Goal: Feedback & Contribution: Submit feedback/report problem

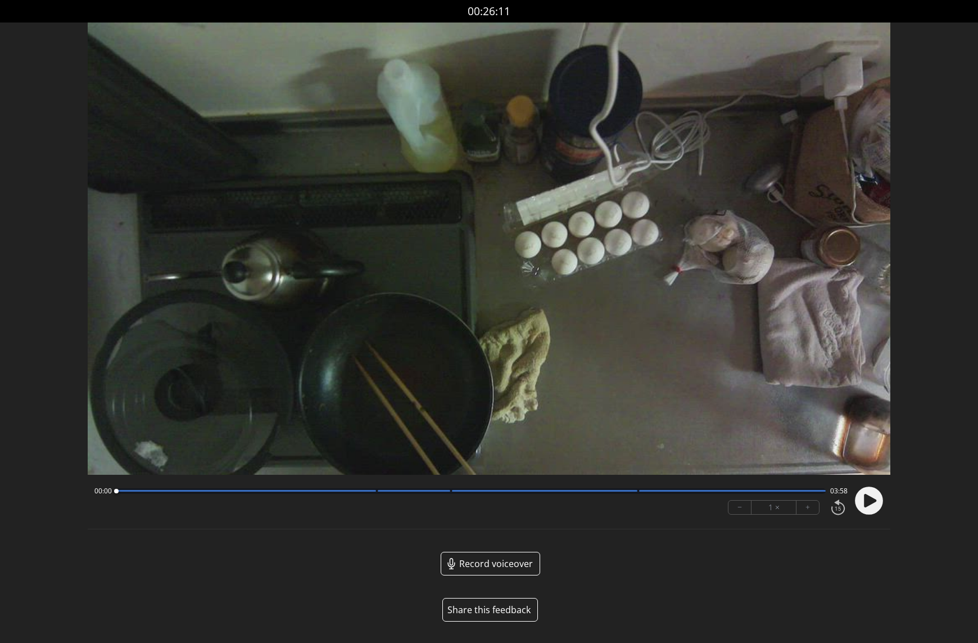
click at [494, 607] on button "Share this feedback" at bounding box center [491, 610] width 96 height 24
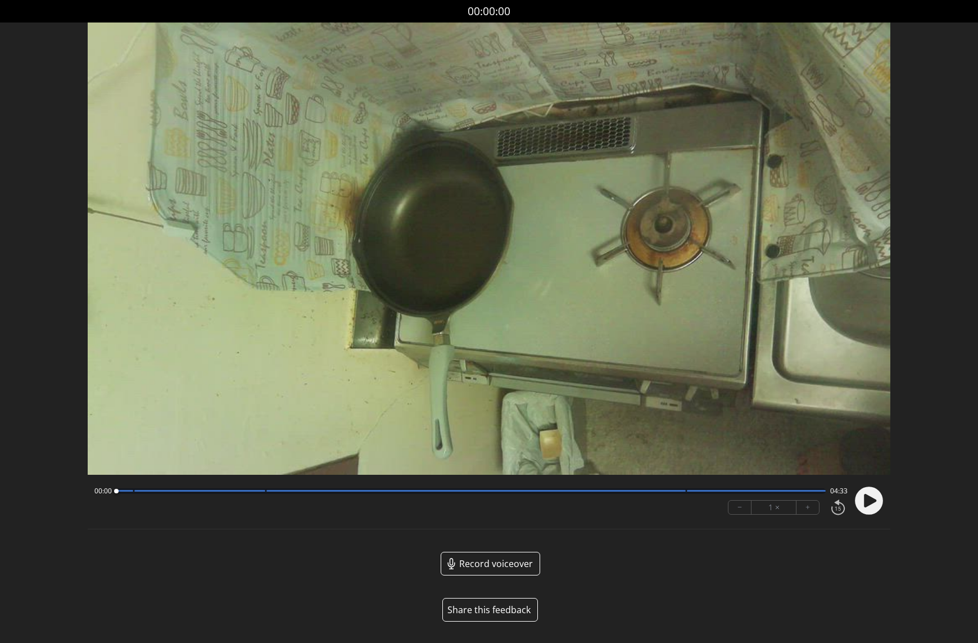
click at [503, 612] on button "Share this feedback" at bounding box center [491, 610] width 96 height 24
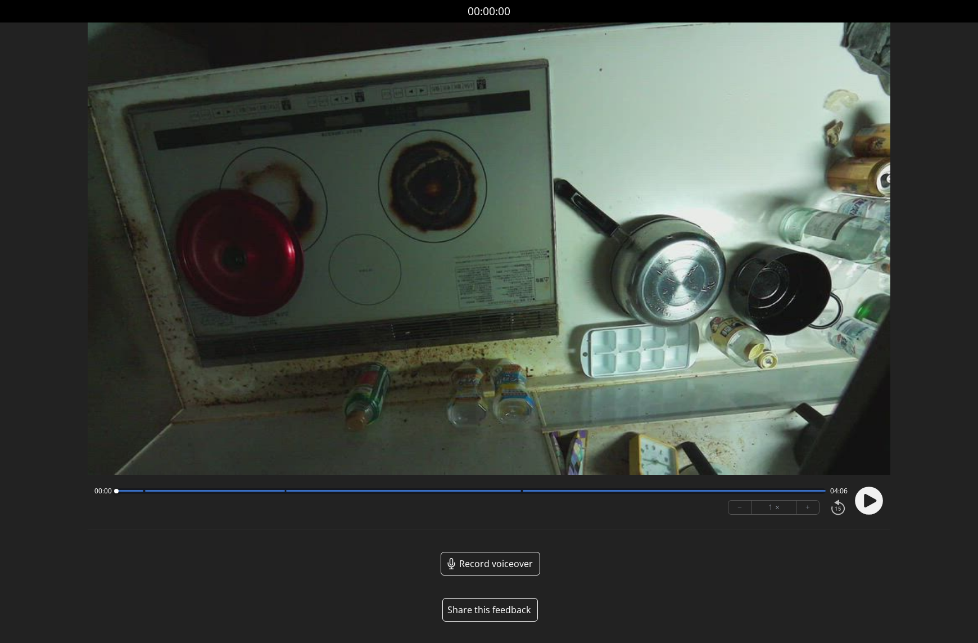
click at [496, 604] on button "Share this feedback" at bounding box center [491, 610] width 96 height 24
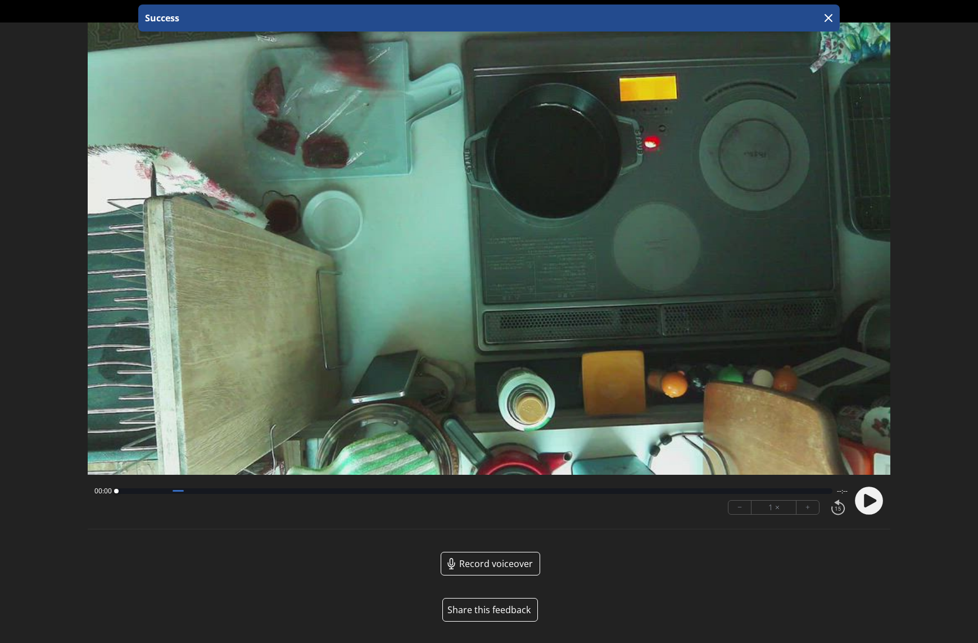
click at [497, 613] on button "Share this feedback" at bounding box center [491, 610] width 96 height 24
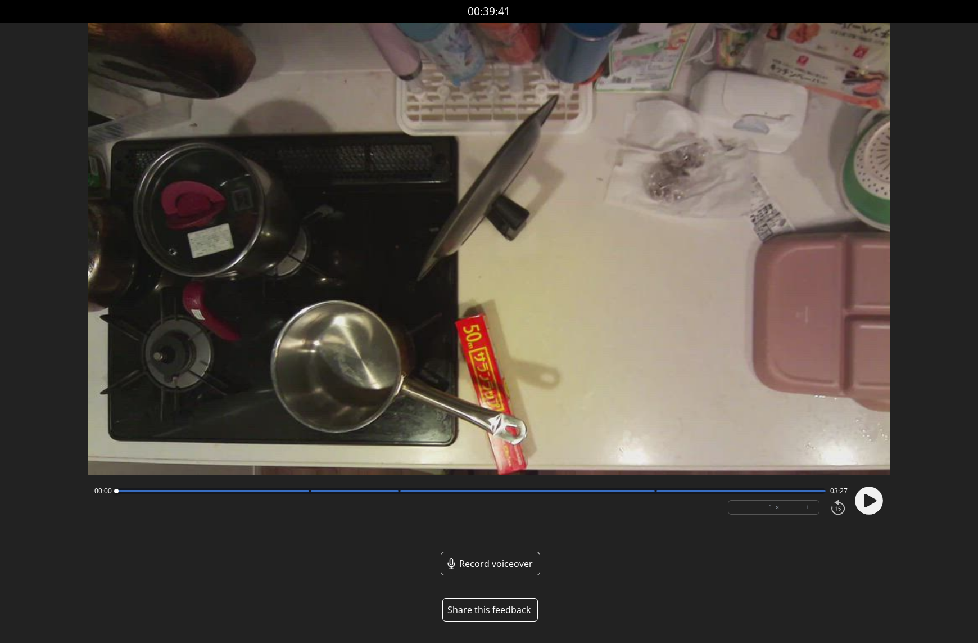
click at [495, 612] on button "Share this feedback" at bounding box center [491, 610] width 96 height 24
